Goal: Information Seeking & Learning: Learn about a topic

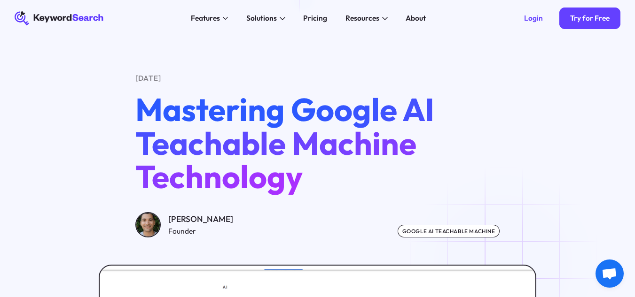
click at [280, 2] on div "Solutions" at bounding box center [266, 18] width 50 height 37
